Goal: Task Accomplishment & Management: Manage account settings

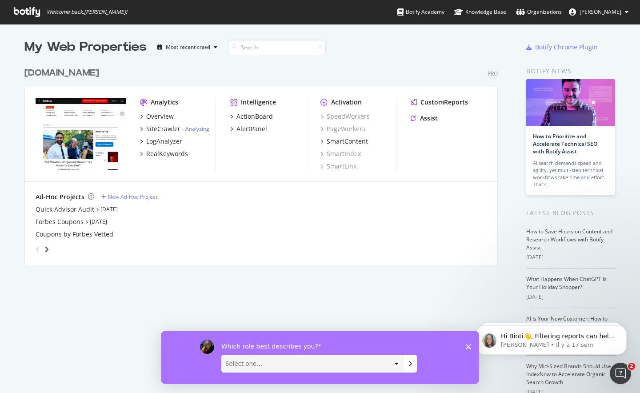
click at [601, 14] on span "Binti Pawa" at bounding box center [600, 12] width 42 height 8
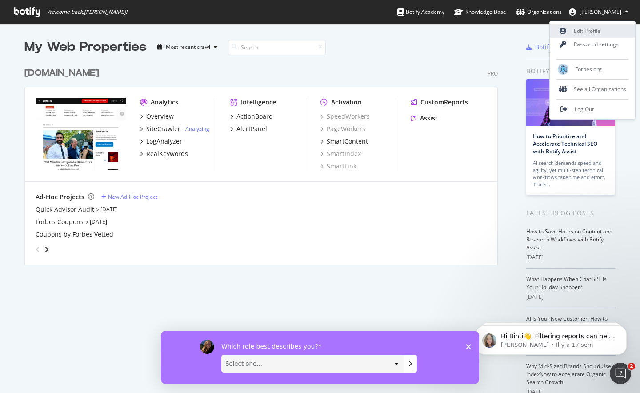
click at [594, 28] on link "Edit Profile" at bounding box center [591, 30] width 85 height 13
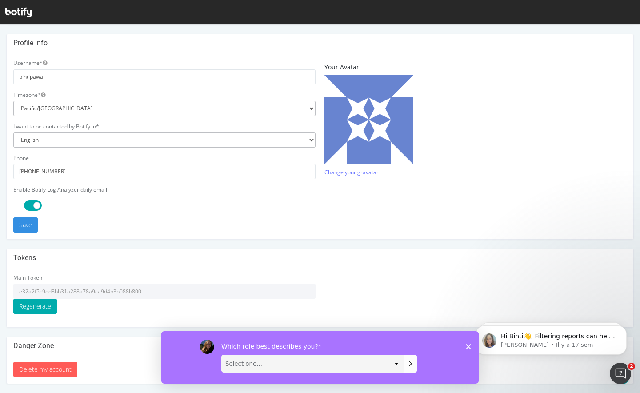
click at [100, 291] on input "e32a2f5c9ed8bb31a288a78a9ca9d4b3b088b800" at bounding box center [164, 290] width 302 height 15
